Goal: Task Accomplishment & Management: Manage account settings

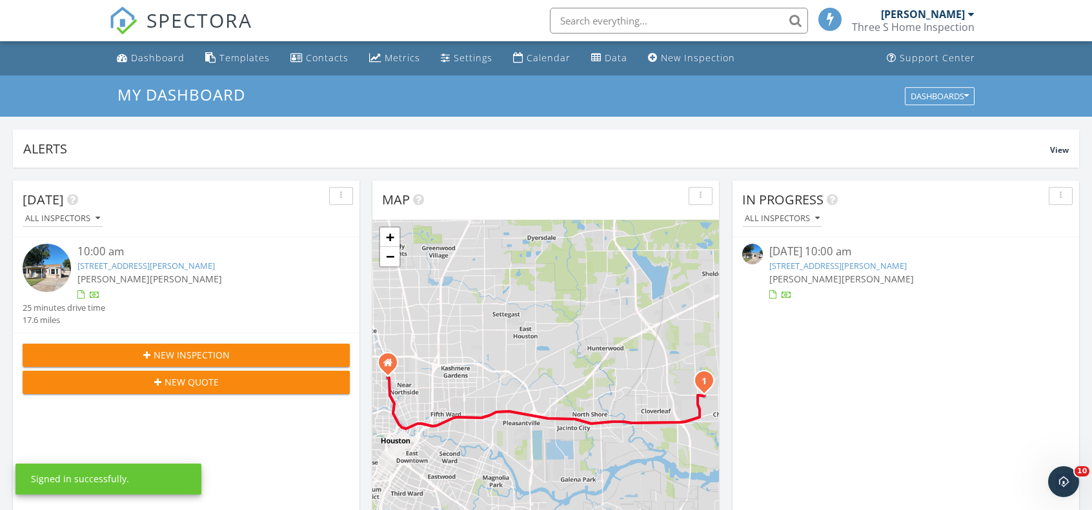
click at [130, 266] on link "815 Casey St, Channelview, TX 77530" at bounding box center [145, 266] width 137 height 12
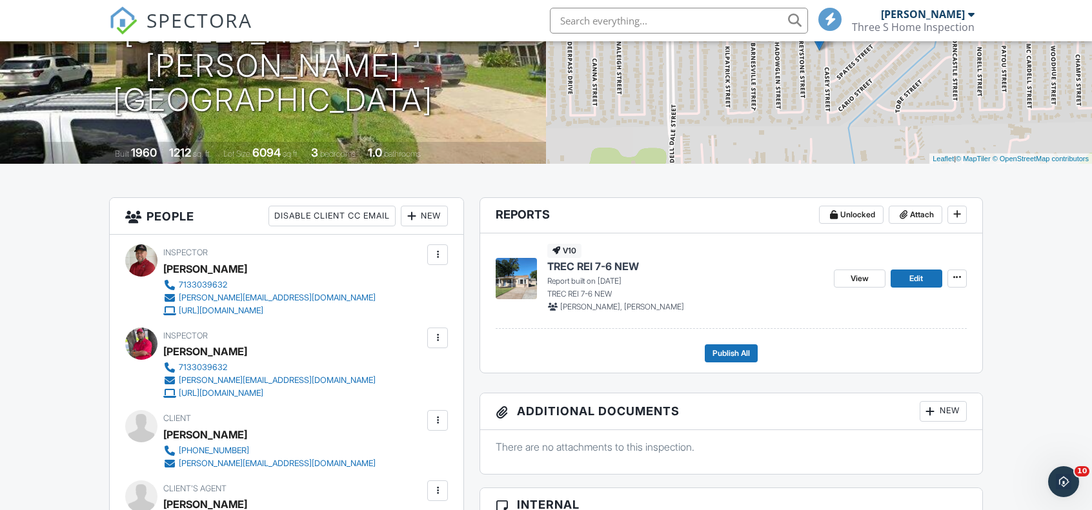
scroll to position [194, 0]
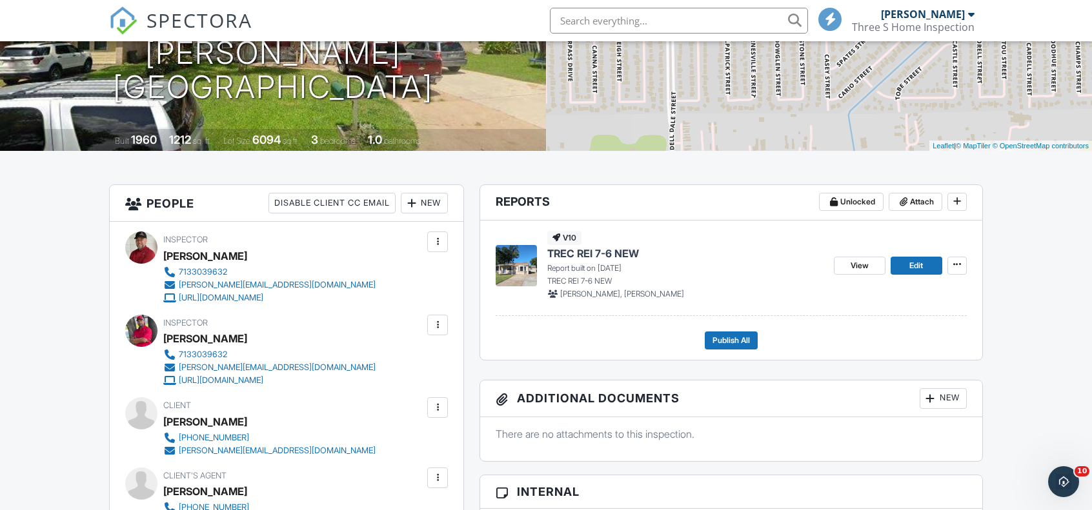
click at [435, 406] on div at bounding box center [437, 407] width 13 height 13
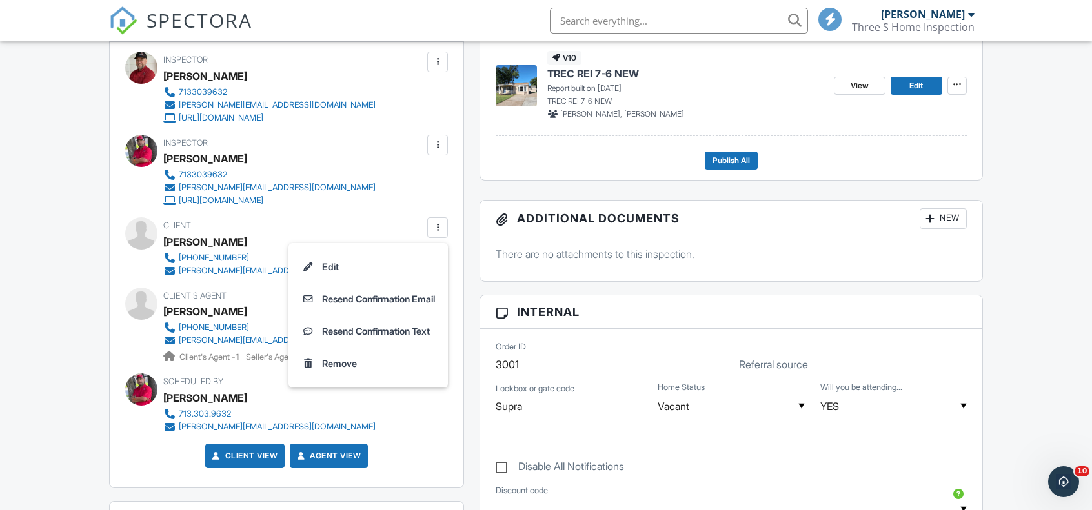
scroll to position [387, 0]
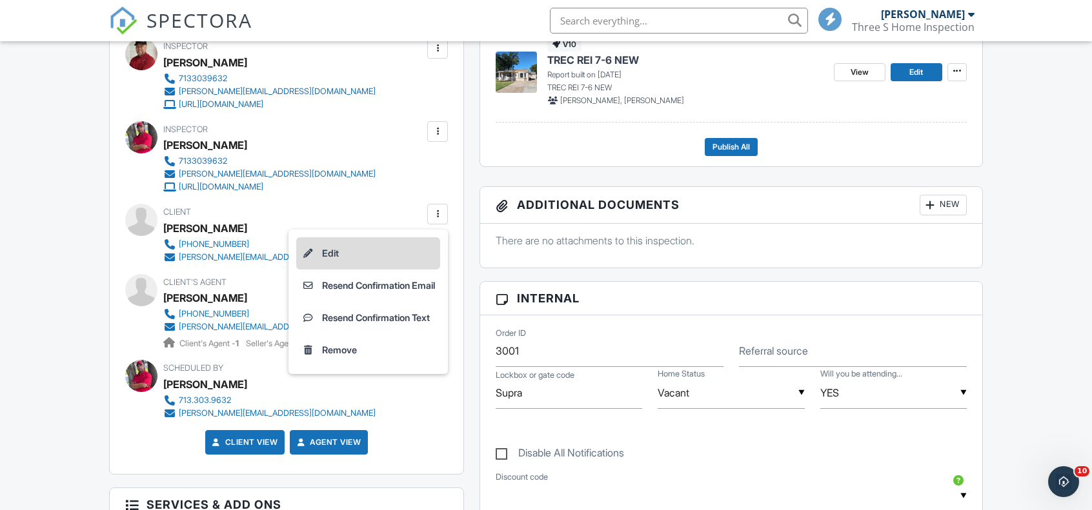
click at [321, 256] on li "Edit" at bounding box center [368, 253] width 144 height 32
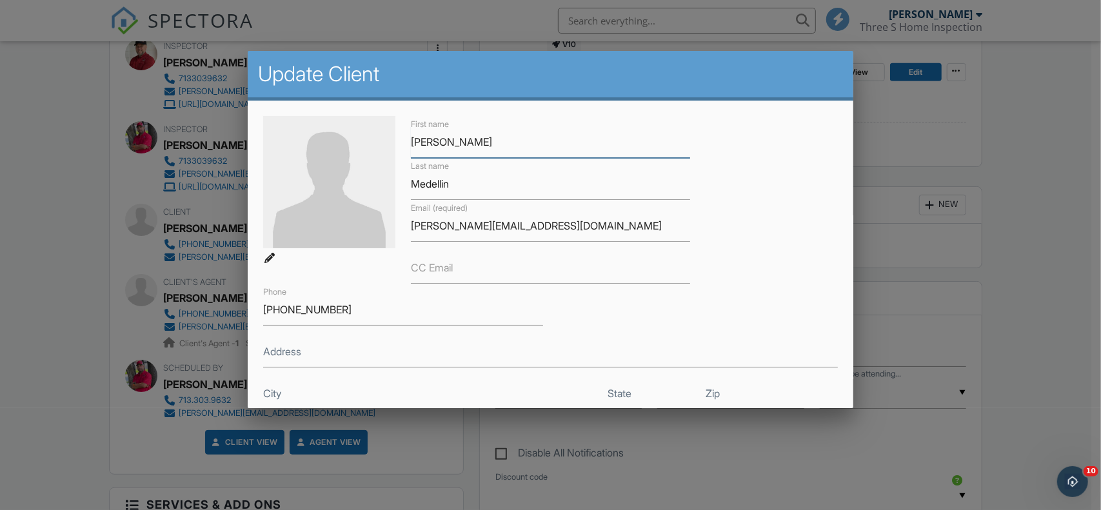
click at [434, 144] on input "Bryan" at bounding box center [550, 142] width 279 height 32
click at [430, 183] on input "Medellin" at bounding box center [550, 184] width 279 height 32
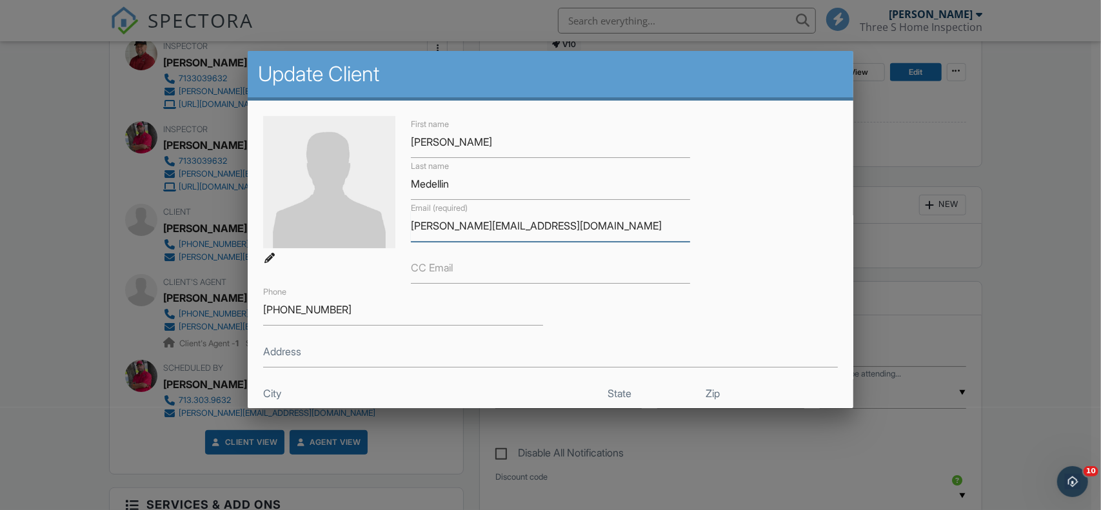
click at [476, 224] on input "bryan_medellin@yahoo.com" at bounding box center [550, 226] width 279 height 32
click at [290, 306] on input "(832) 210-4929" at bounding box center [402, 310] width 279 height 32
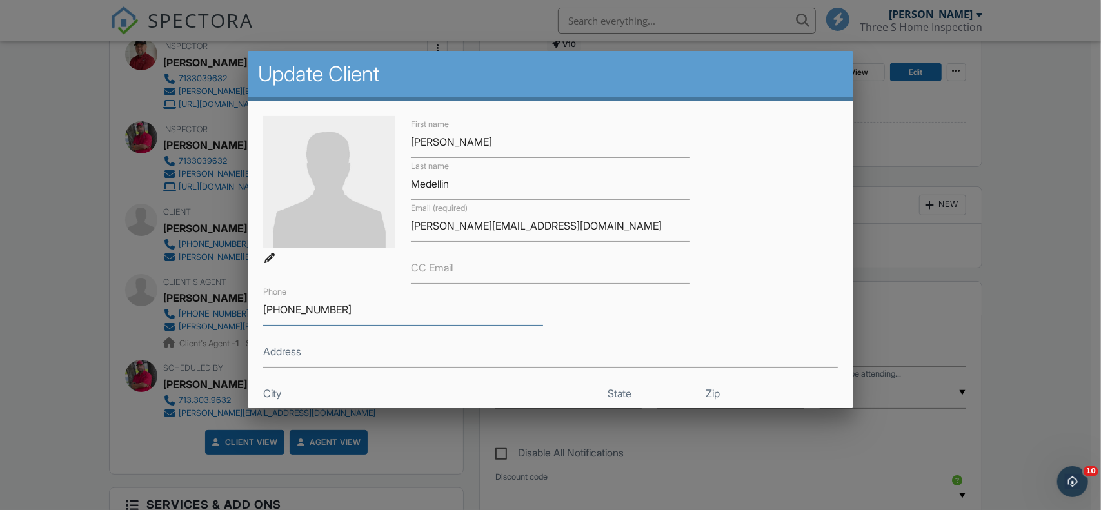
click at [290, 306] on input "(832) 210-4929" at bounding box center [402, 310] width 279 height 32
click at [1066, 359] on div at bounding box center [550, 254] width 1101 height 638
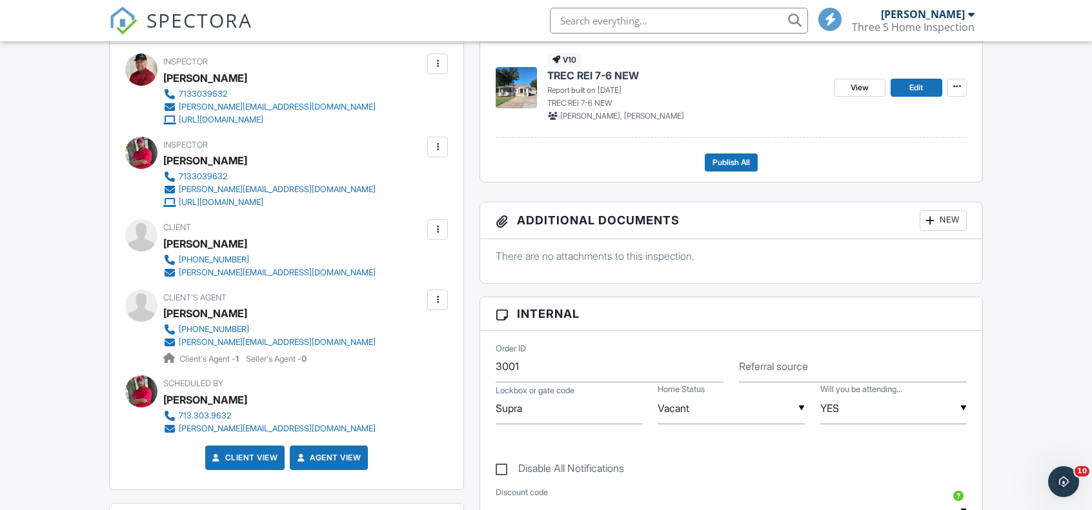
scroll to position [0, 0]
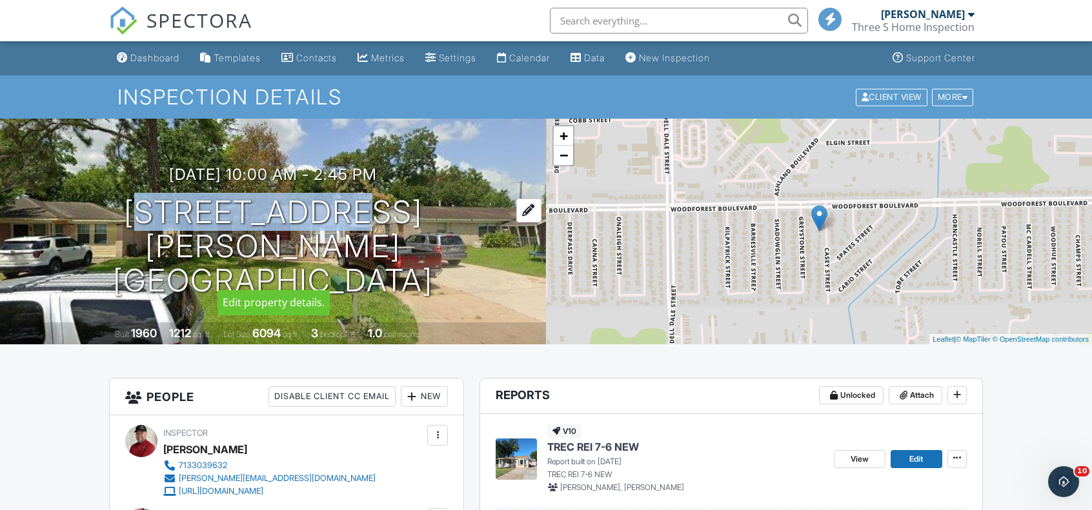
drag, startPoint x: 128, startPoint y: 223, endPoint x: 377, endPoint y: 219, distance: 248.4
click at [377, 219] on h1 "815 Casey St Channelview, TX 77530" at bounding box center [273, 246] width 504 height 102
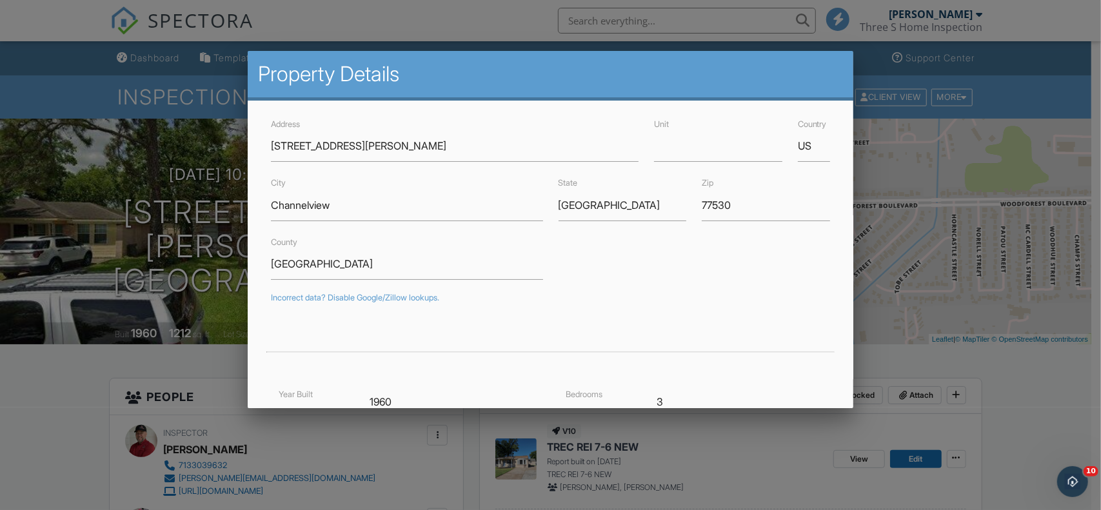
click at [1068, 97] on div at bounding box center [550, 254] width 1101 height 638
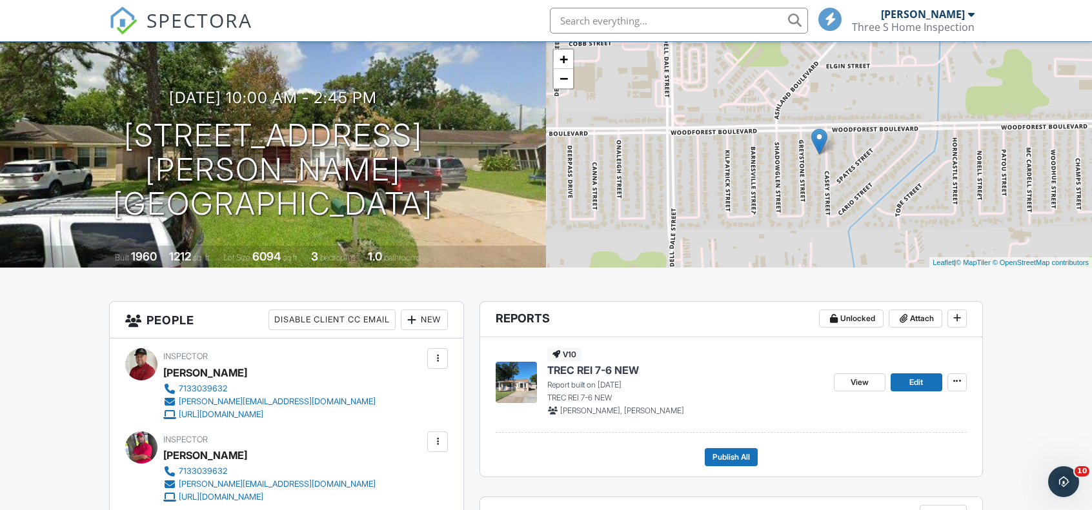
scroll to position [65, 0]
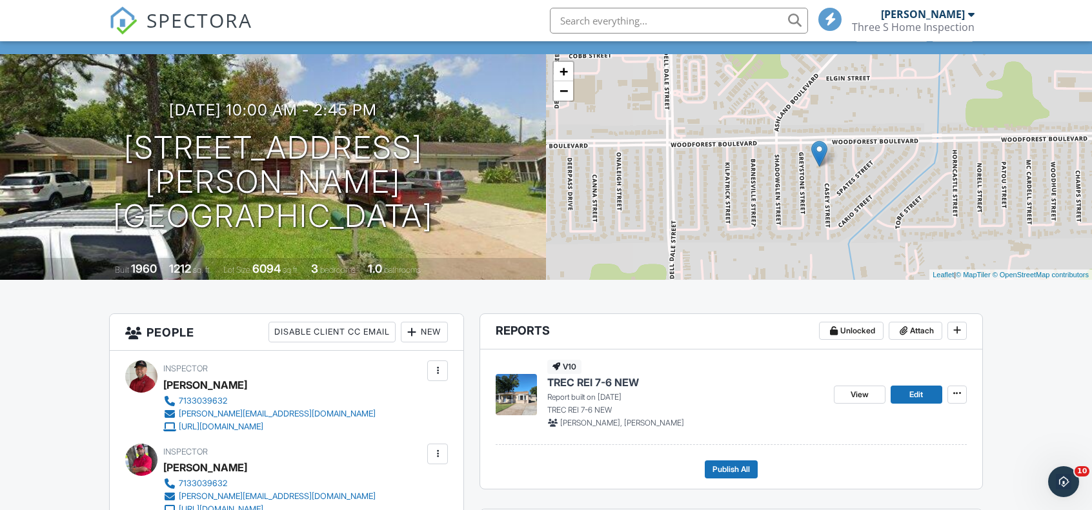
click at [239, 143] on div "09/28/2025 10:00 am - 2:45 pm 815 Casey St Channelview, TX 77530" at bounding box center [273, 167] width 546 height 132
click at [208, 177] on h1 "815 Casey St Channelview, TX 77530" at bounding box center [273, 182] width 504 height 102
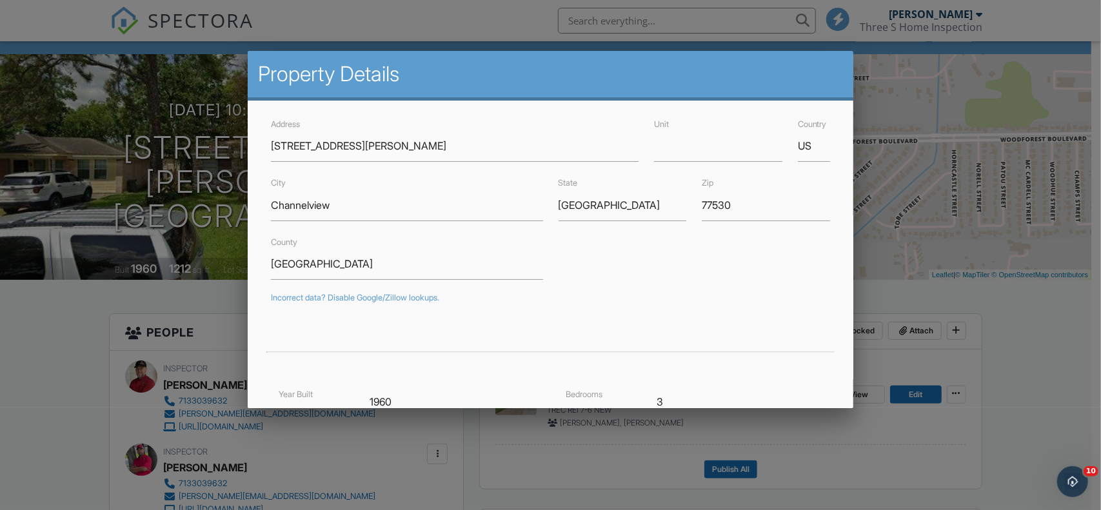
drag, startPoint x: 1018, startPoint y: 337, endPoint x: 1092, endPoint y: 317, distance: 76.4
click at [1021, 334] on div at bounding box center [550, 254] width 1101 height 638
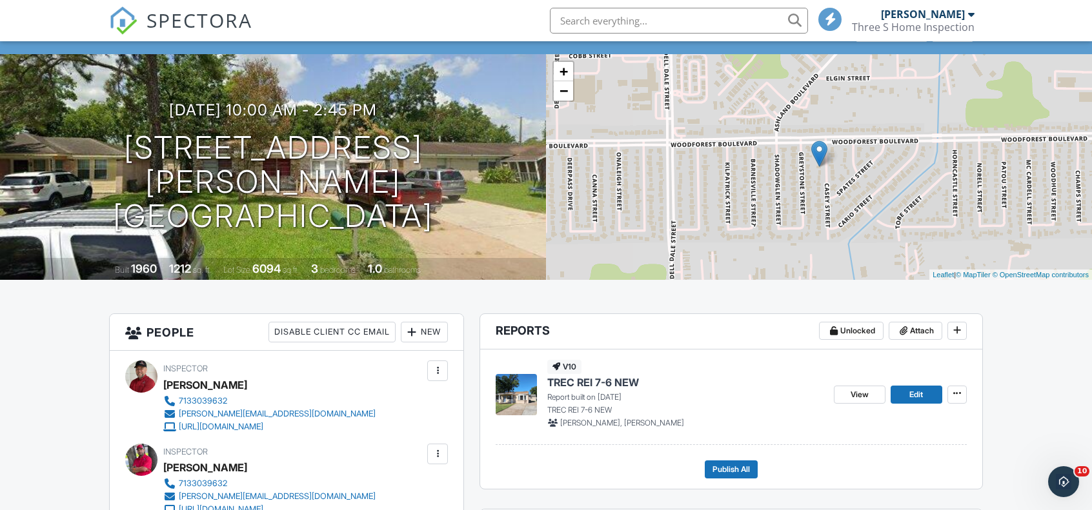
click at [913, 26] on div "Three S Home Inspection" at bounding box center [913, 27] width 123 height 13
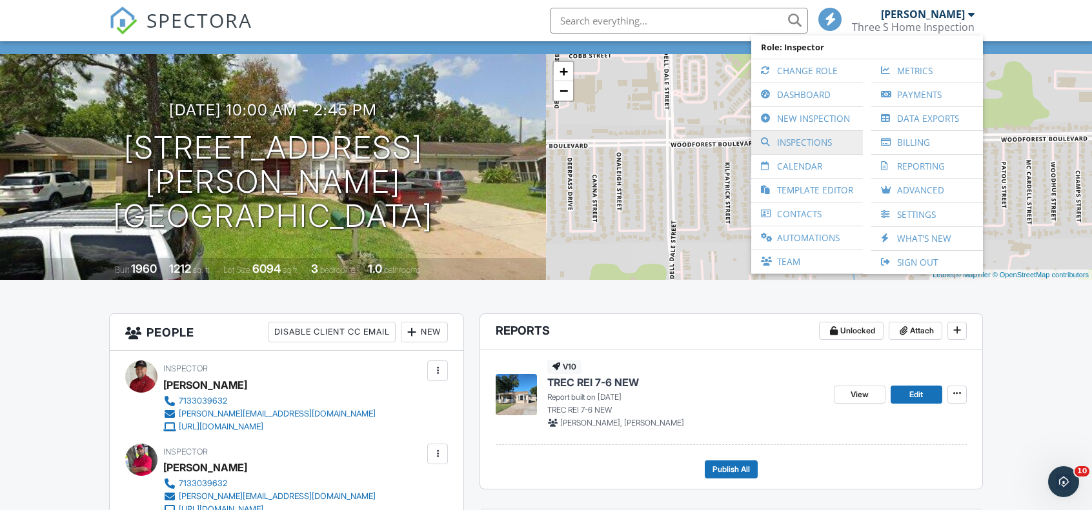
click at [812, 145] on link "Inspections" at bounding box center [806, 142] width 99 height 23
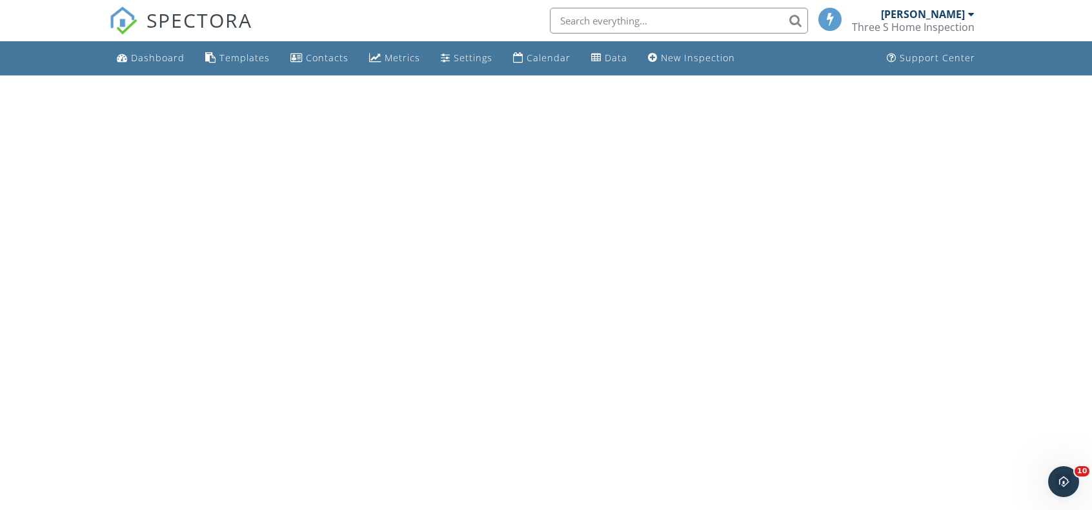
click at [924, 22] on div "Three S Home Inspection" at bounding box center [913, 27] width 123 height 13
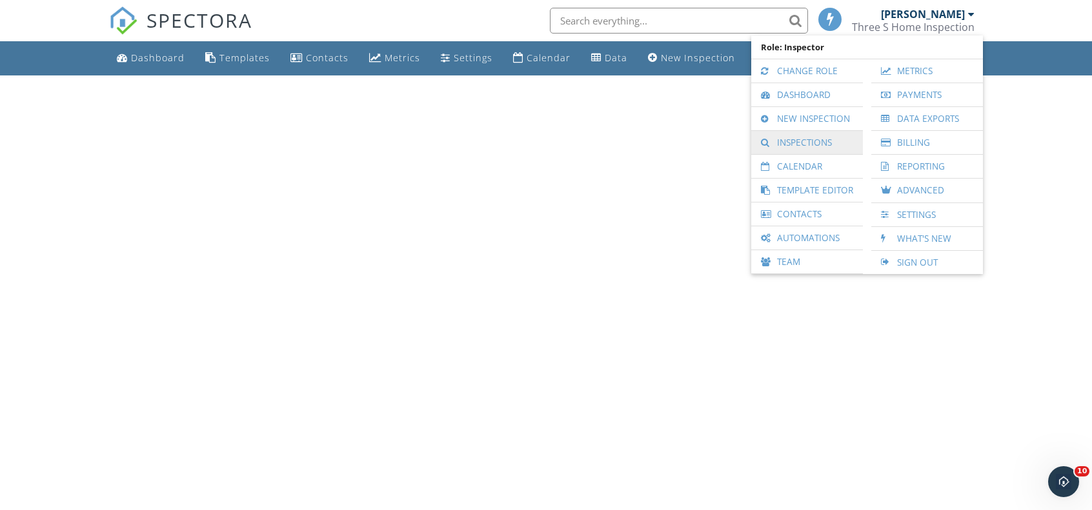
click at [799, 140] on link "Inspections" at bounding box center [806, 142] width 99 height 23
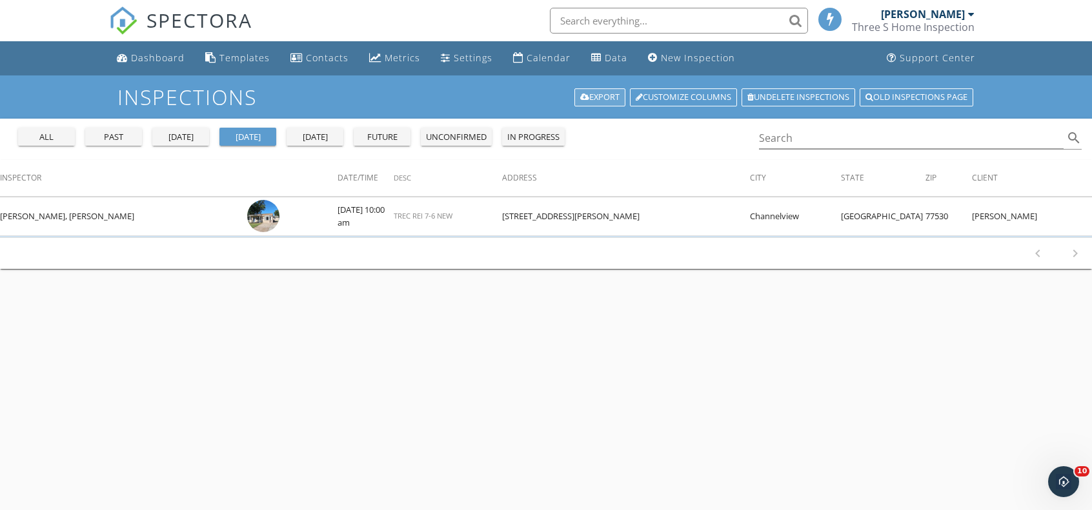
click at [609, 97] on link "Export" at bounding box center [599, 97] width 51 height 18
click at [134, 62] on div "Dashboard" at bounding box center [158, 58] width 54 height 12
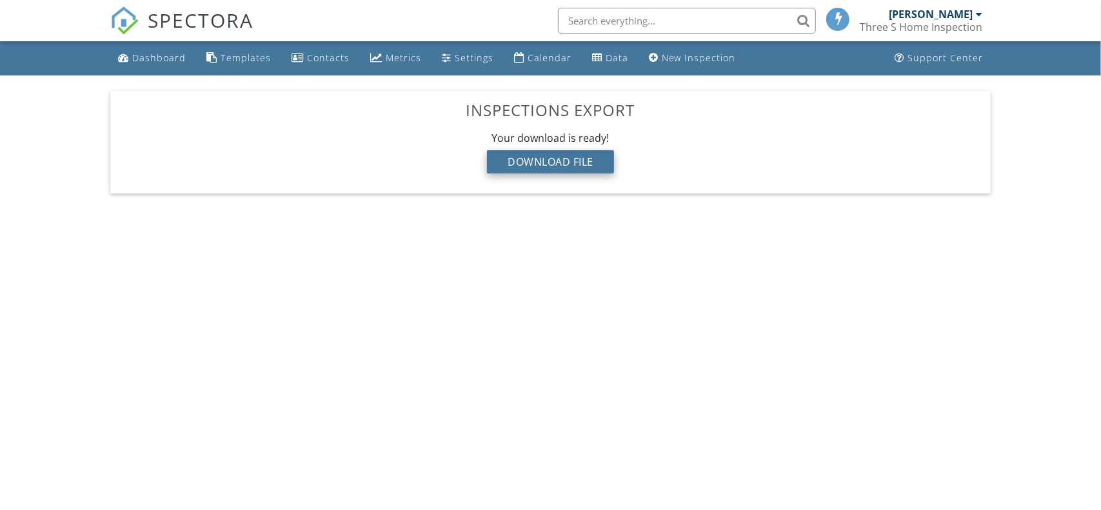
click at [546, 168] on div "Download File" at bounding box center [550, 161] width 127 height 23
click at [543, 166] on div "Download File" at bounding box center [550, 161] width 127 height 23
click at [937, 23] on div "Three S Home Inspection" at bounding box center [921, 27] width 123 height 13
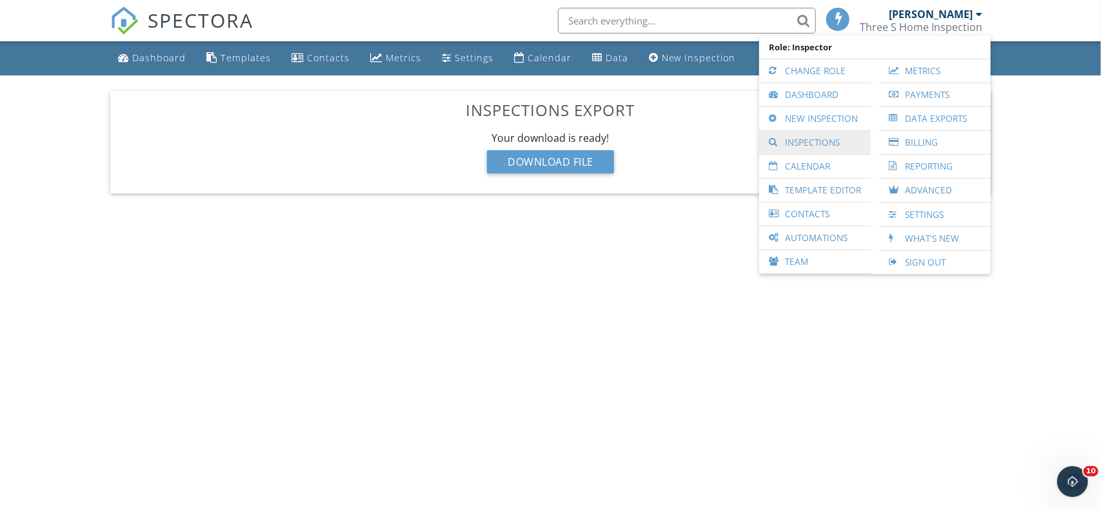
click at [803, 141] on link "Inspections" at bounding box center [815, 142] width 99 height 23
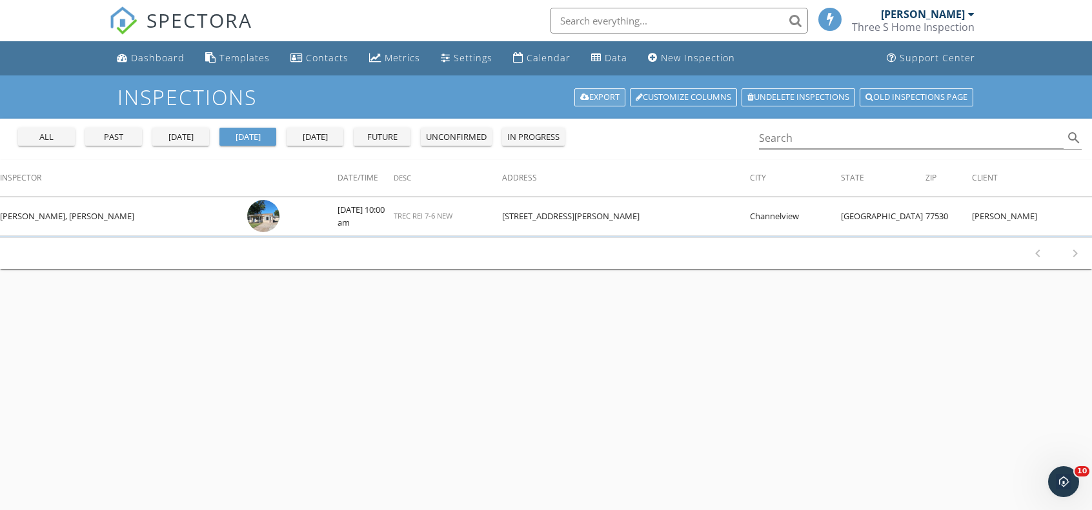
click at [599, 99] on link "Export" at bounding box center [599, 97] width 51 height 18
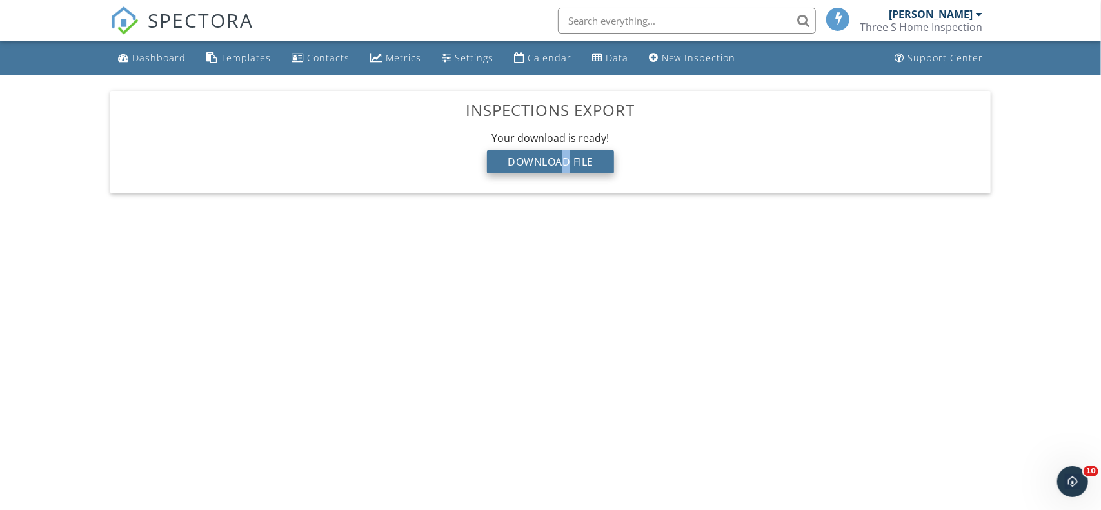
click at [566, 165] on div "Download File" at bounding box center [550, 161] width 127 height 23
